Goal: Find contact information: Find contact information

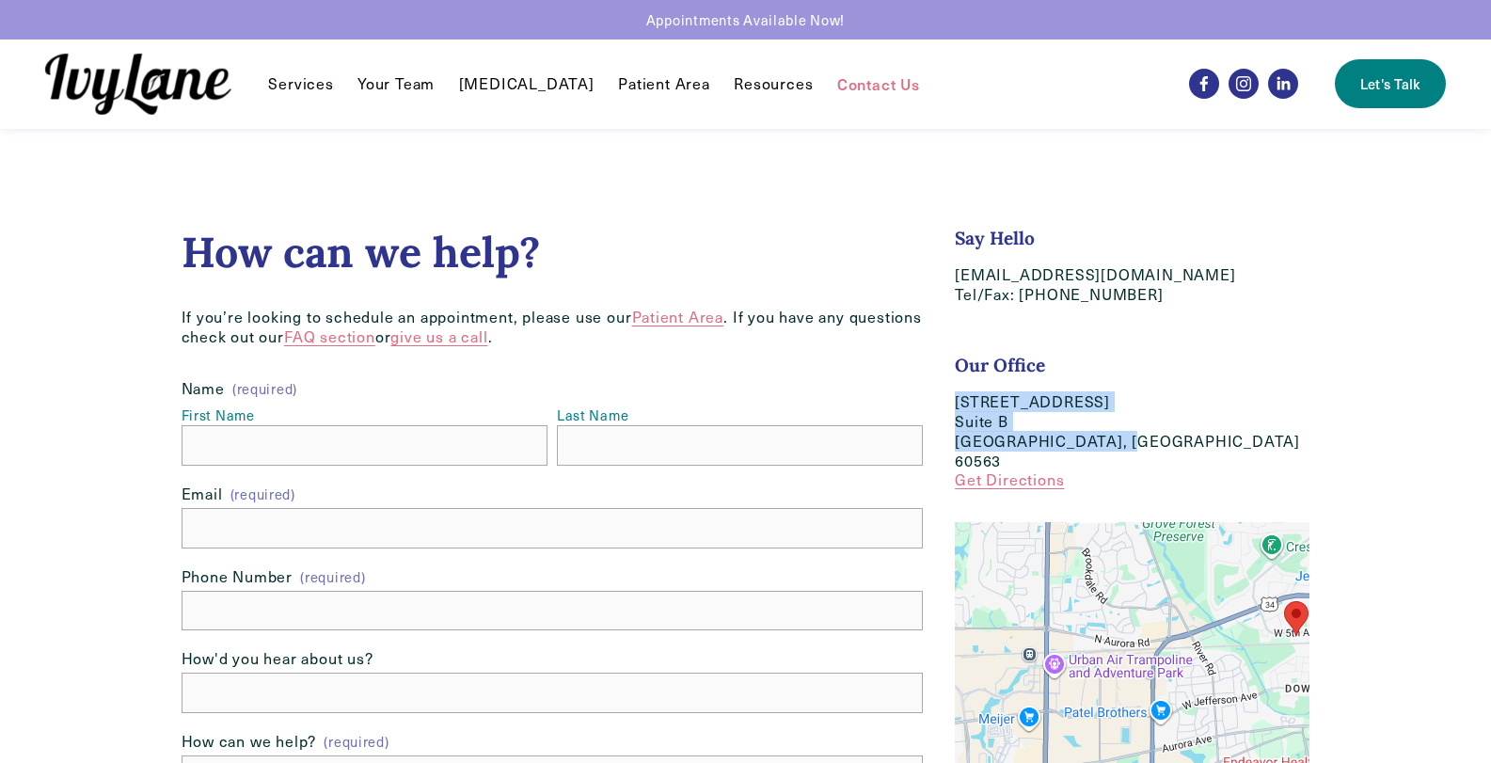
drag, startPoint x: 1113, startPoint y: 444, endPoint x: 959, endPoint y: 404, distance: 159.2
click at [959, 404] on p "618 West 5th Ave Suite B Naperville, IL 60563 Get Directions" at bounding box center [1132, 441] width 355 height 98
copy p "618 West 5th Ave Suite B Naperville, IL 60563"
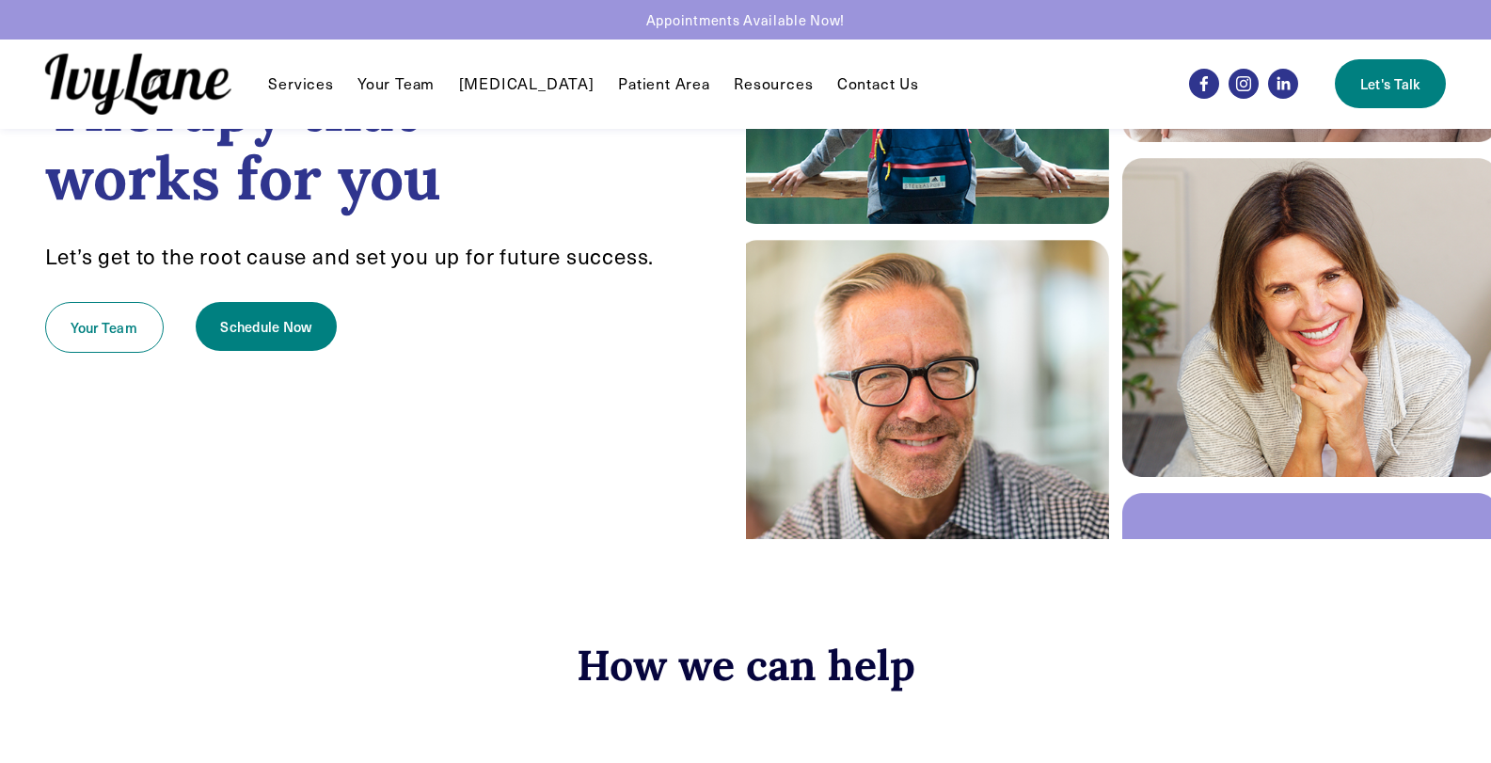
scroll to position [1405, 0]
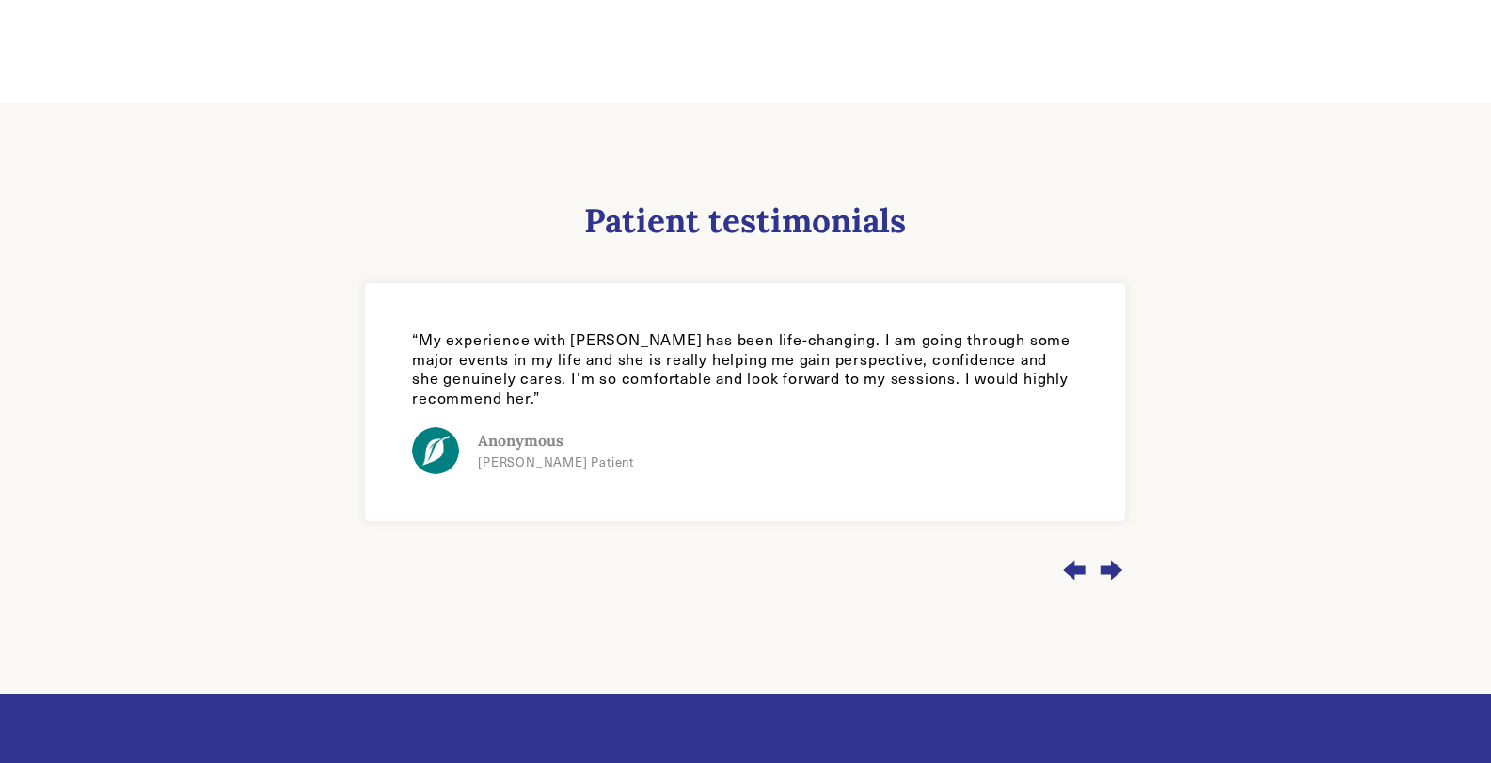
click at [1128, 561] on div at bounding box center [746, 565] width 780 height 30
click at [1117, 555] on div "Next slide" at bounding box center [1111, 570] width 30 height 51
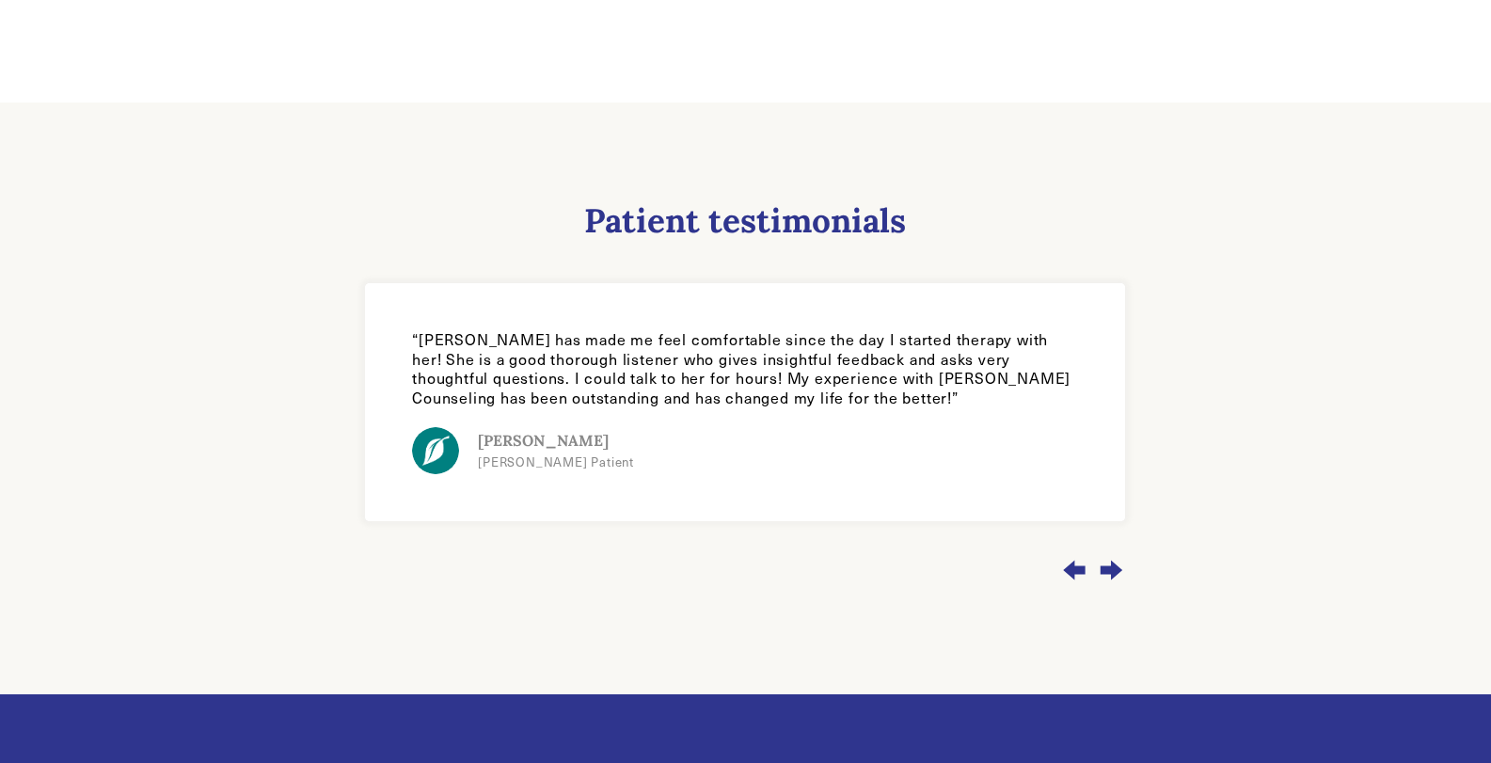
click at [1107, 549] on div "Next slide" at bounding box center [1111, 570] width 30 height 51
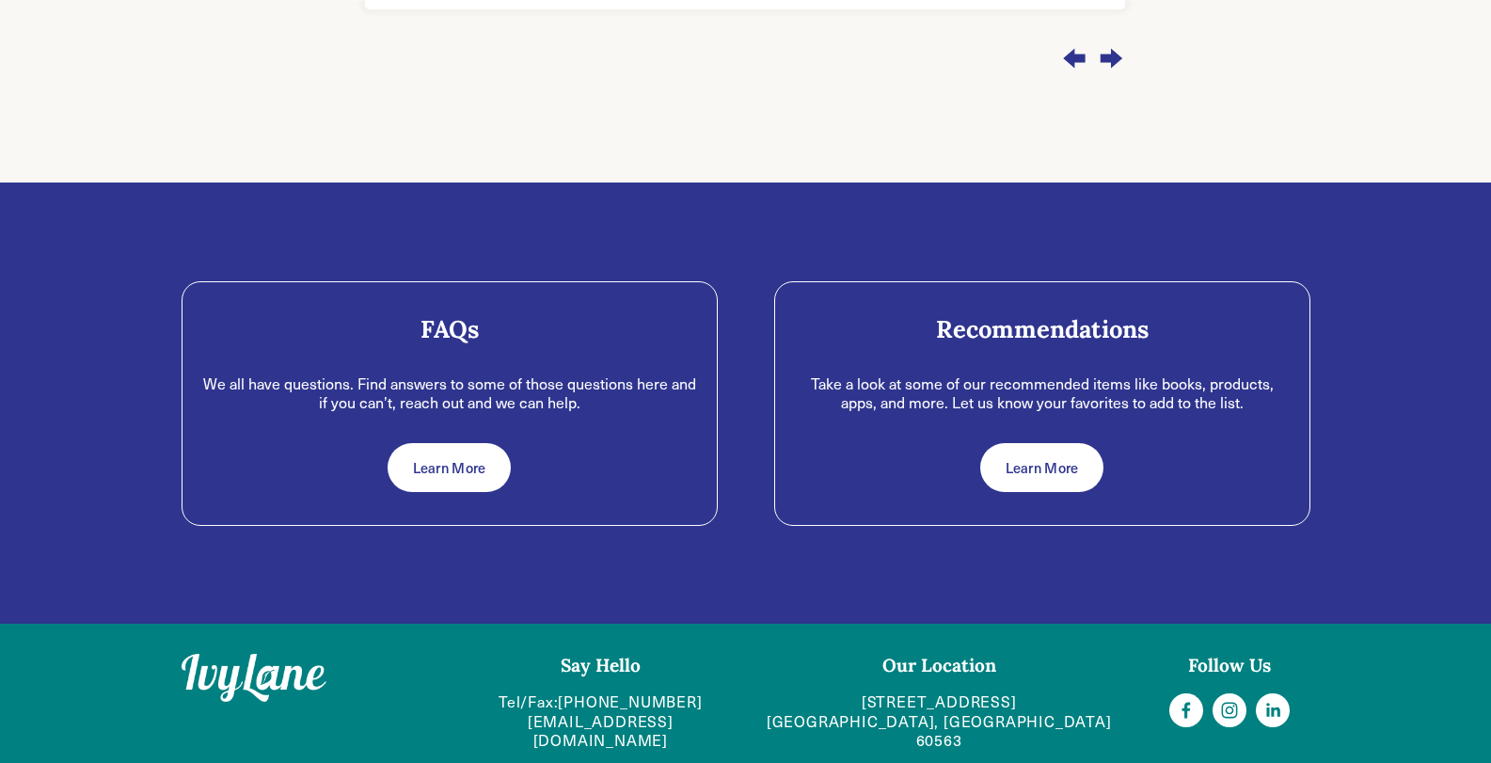
scroll to position [1429, 0]
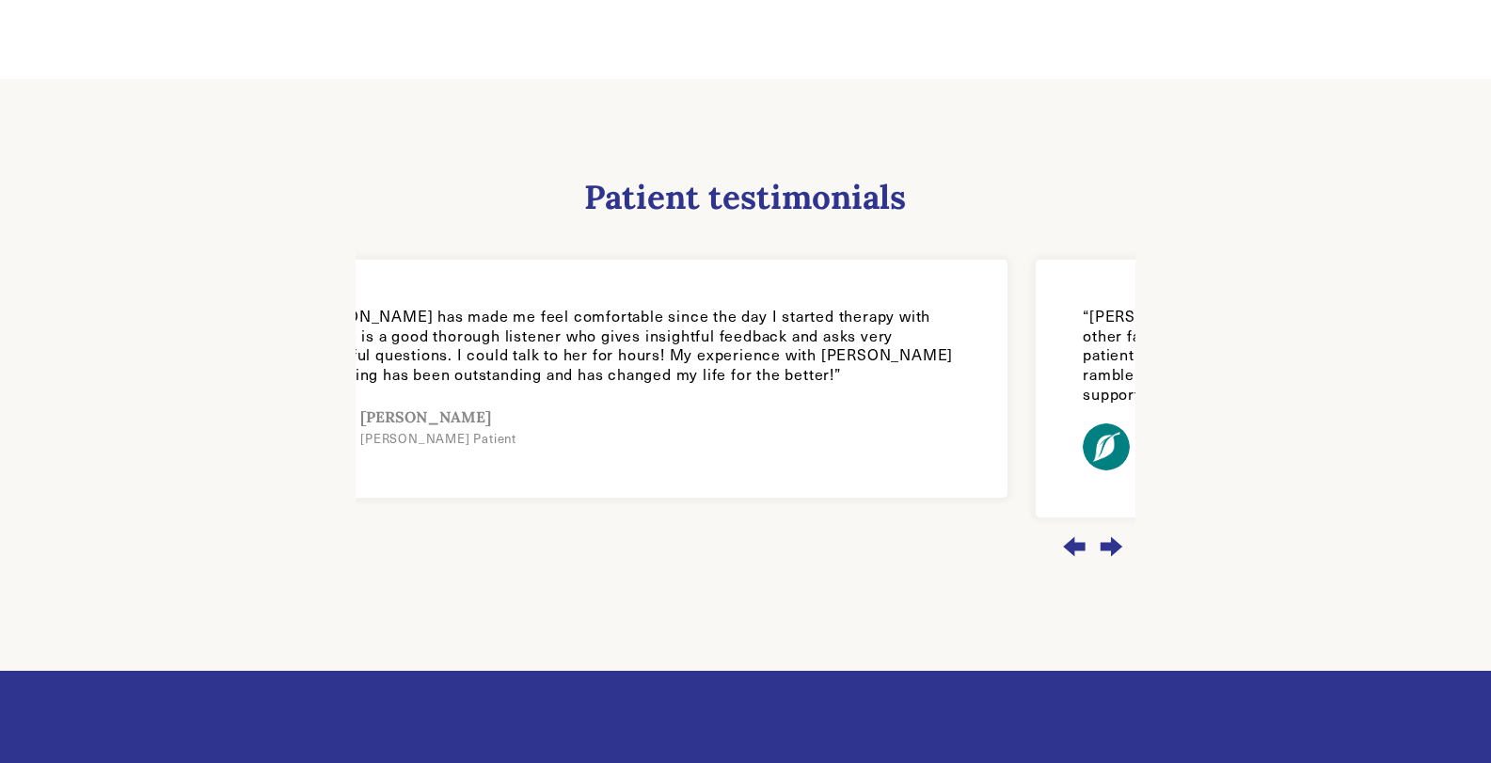
drag, startPoint x: 916, startPoint y: 360, endPoint x: 809, endPoint y: 360, distance: 107.2
click at [795, 361] on p "“[PERSON_NAME] has made me feel comfortable since the day I started therapy wit…" at bounding box center [627, 346] width 666 height 78
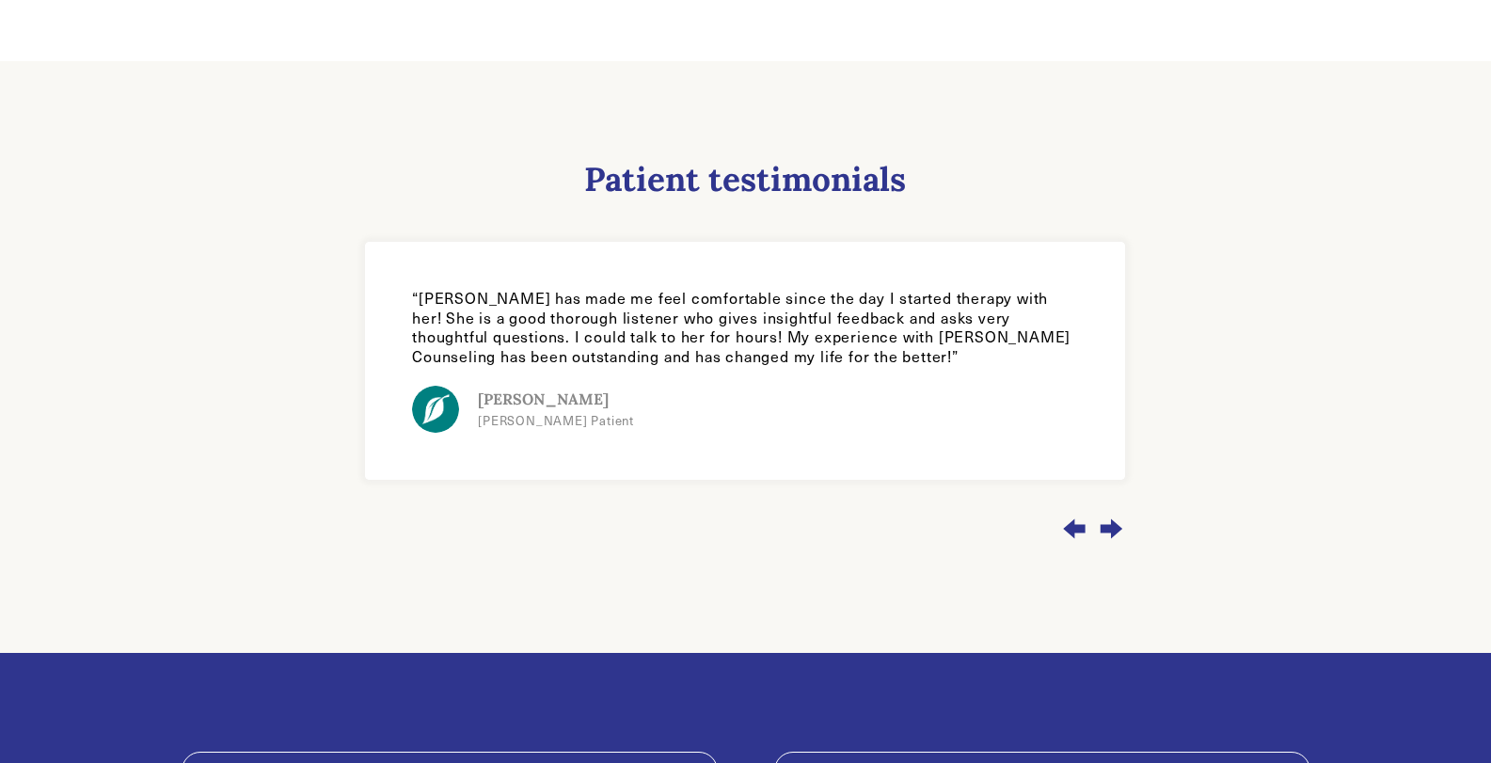
scroll to position [1917, 0]
